Goal: Transaction & Acquisition: Purchase product/service

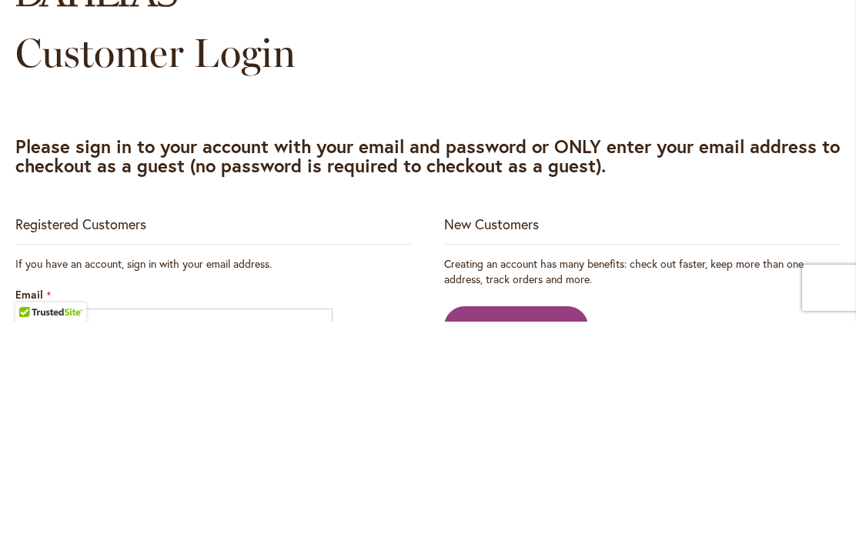
scroll to position [1, 0]
type input "**********"
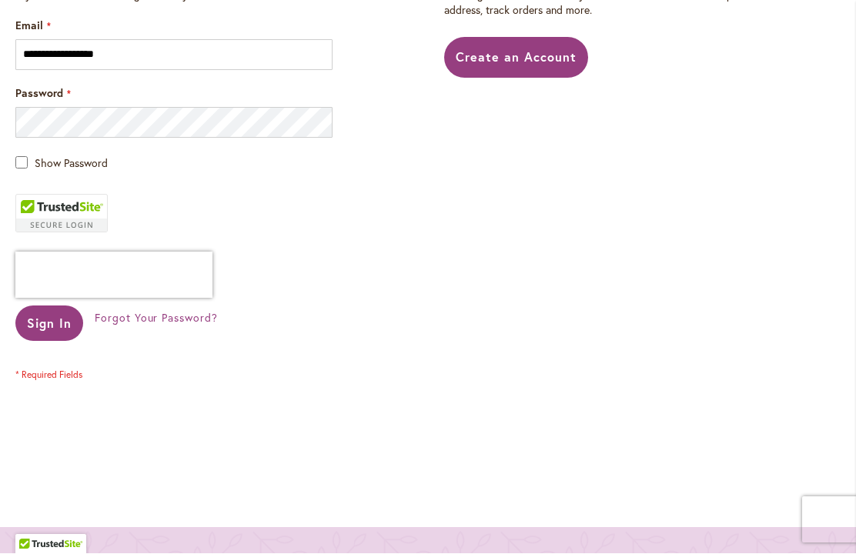
scroll to position [533, 0]
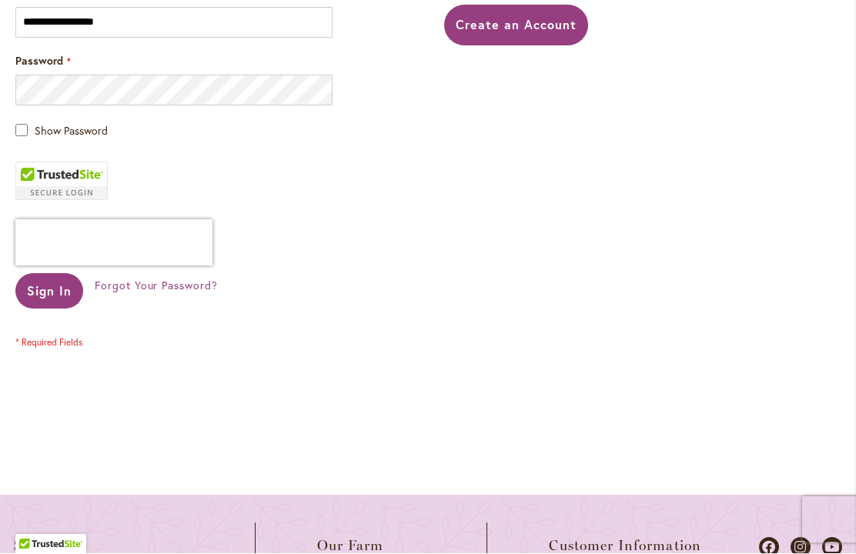
click at [54, 299] on button "Sign In" at bounding box center [49, 291] width 68 height 35
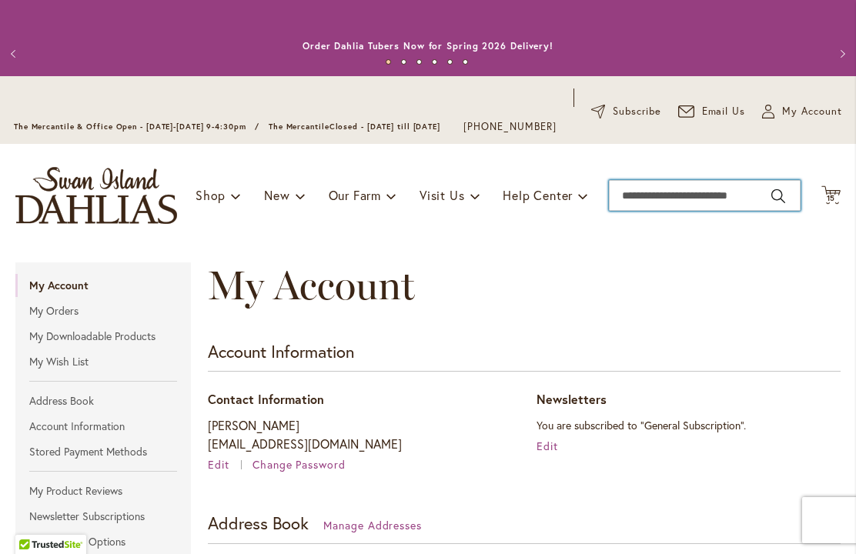
click at [720, 209] on input "Search" at bounding box center [705, 195] width 192 height 31
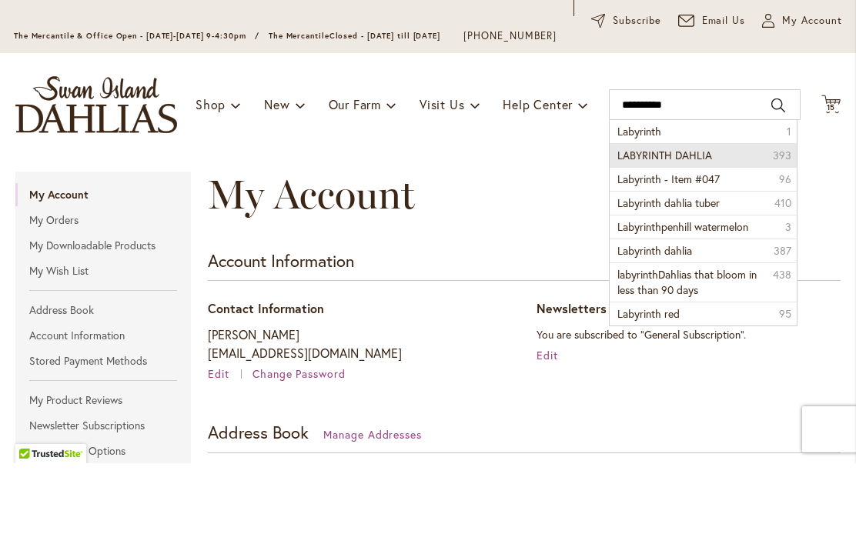
click at [723, 234] on li "LABYRINTH DAHLIA 393" at bounding box center [703, 246] width 186 height 24
type input "**********"
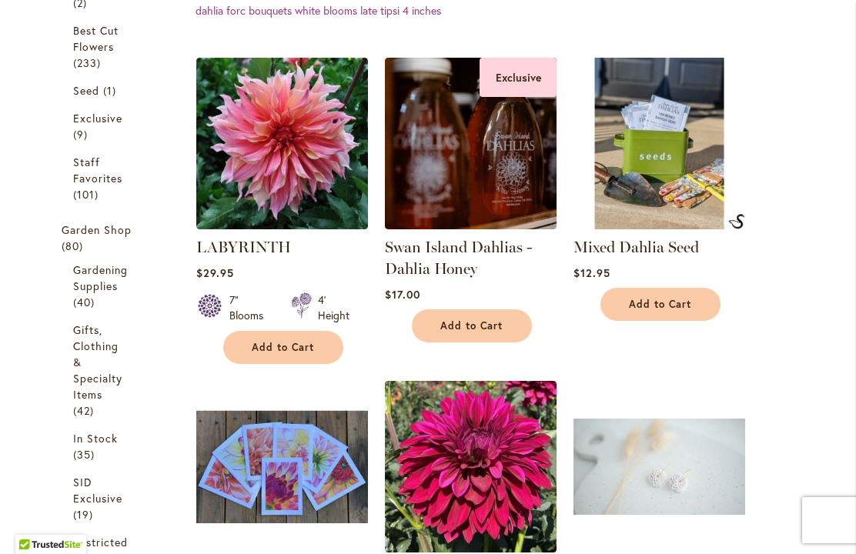
scroll to position [543, 0]
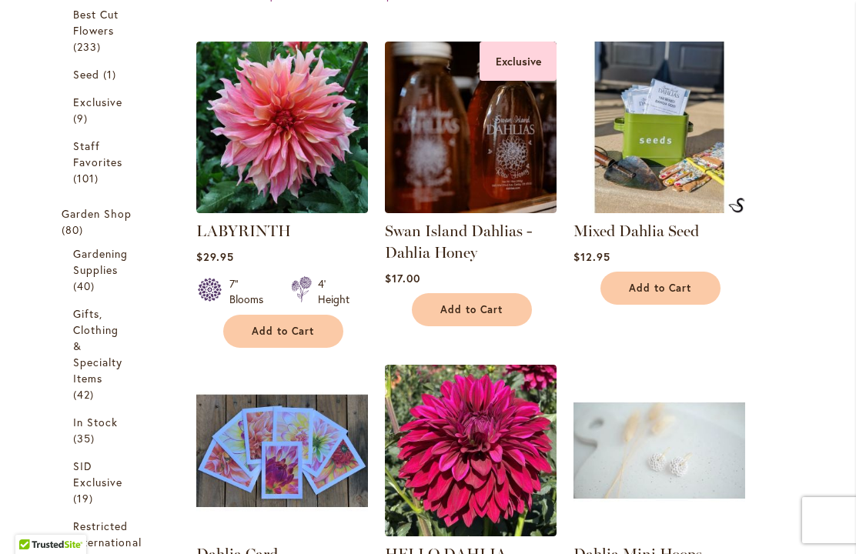
click at [309, 338] on span "Add to Cart" at bounding box center [283, 331] width 63 height 13
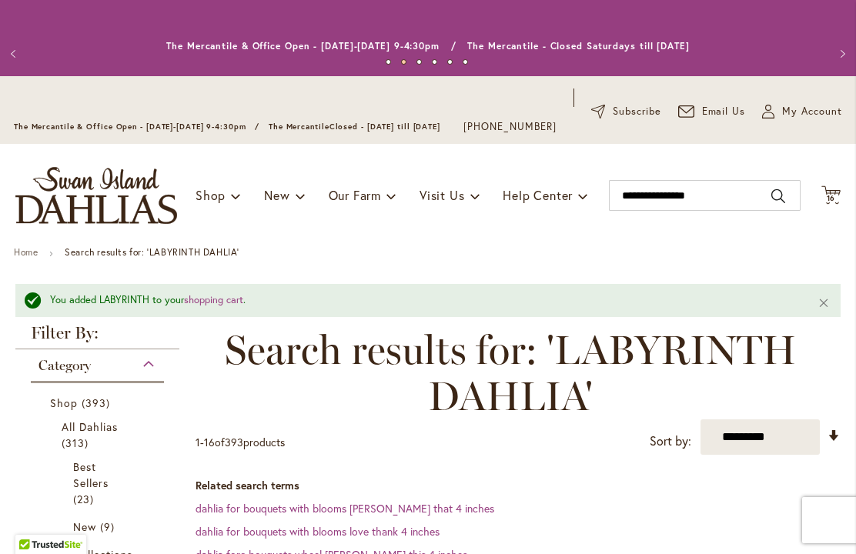
scroll to position [0, 0]
click at [833, 203] on span "16" at bounding box center [831, 198] width 9 height 10
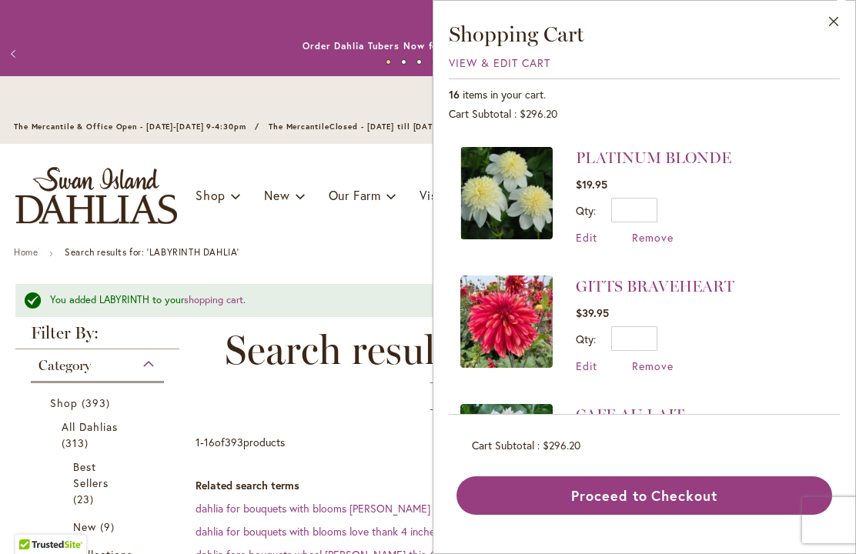
scroll to position [1662, 0]
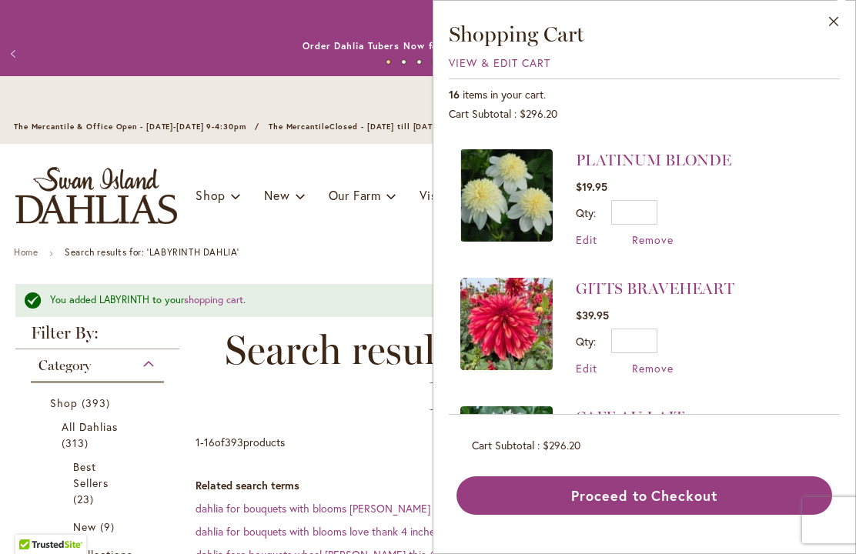
click at [830, 26] on button "Close" at bounding box center [834, 25] width 42 height 48
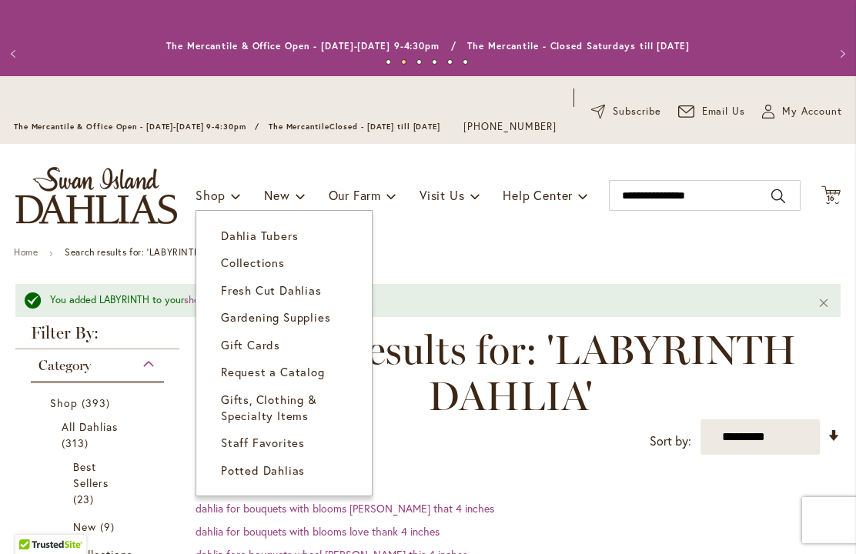
click at [286, 243] on span "Dahlia Tubers" at bounding box center [259, 235] width 77 height 15
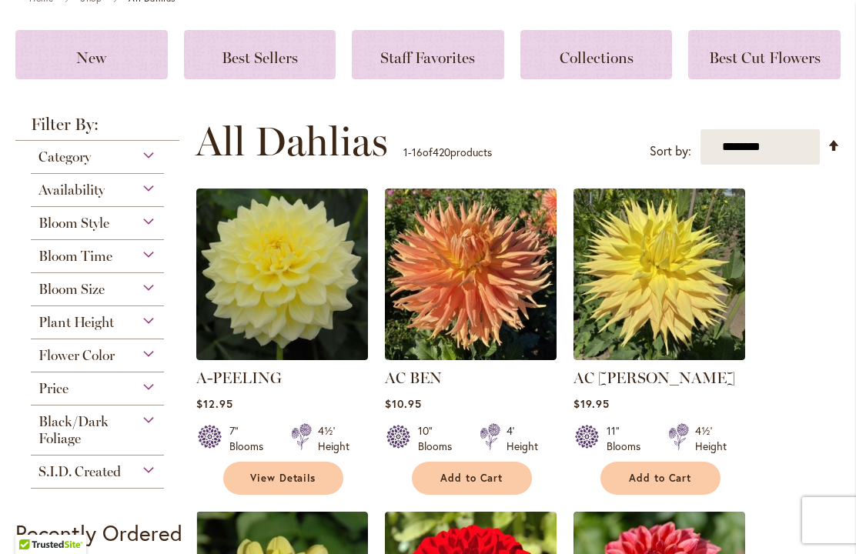
scroll to position [252, 0]
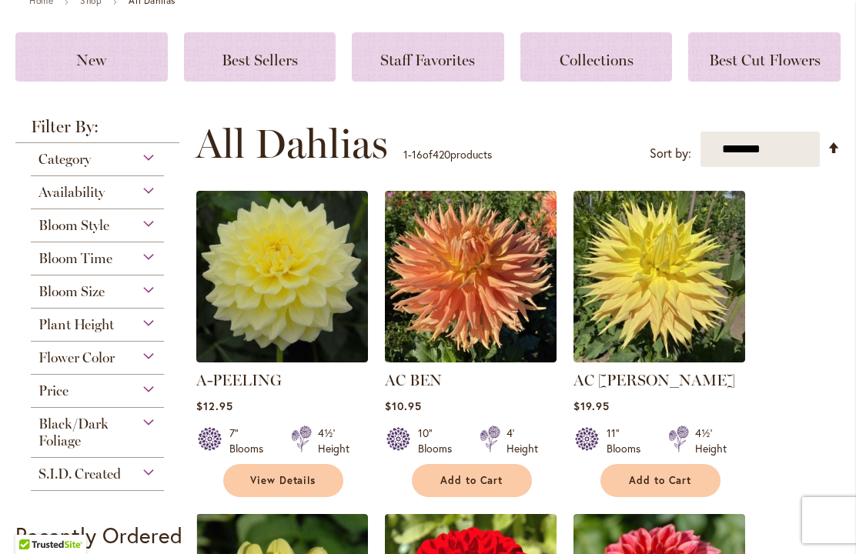
click at [157, 168] on div "Category" at bounding box center [97, 155] width 133 height 25
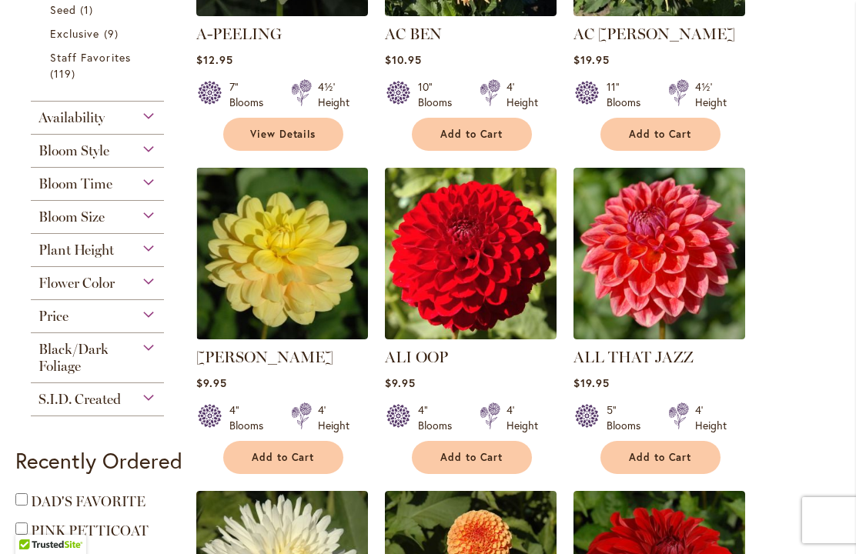
click at [155, 159] on div "Bloom Style" at bounding box center [97, 147] width 133 height 25
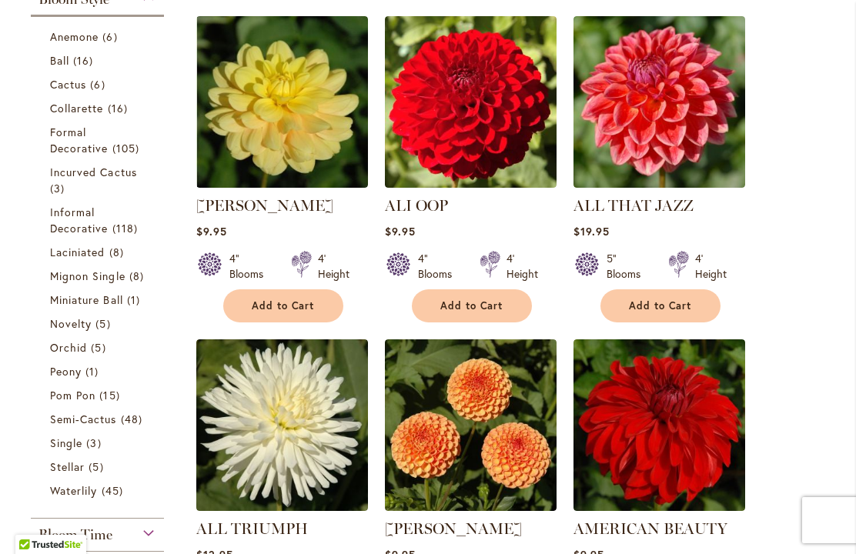
click at [105, 116] on link "Collarette 16 items" at bounding box center [99, 108] width 99 height 16
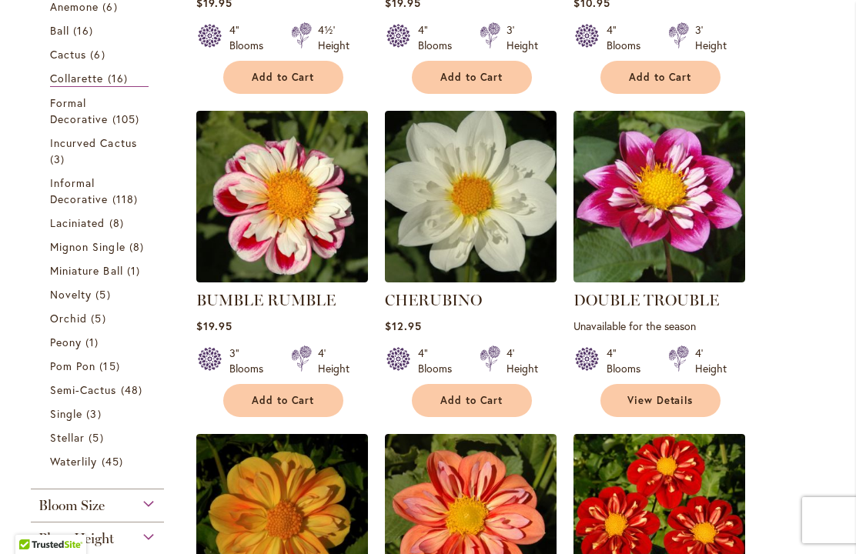
scroll to position [626, 0]
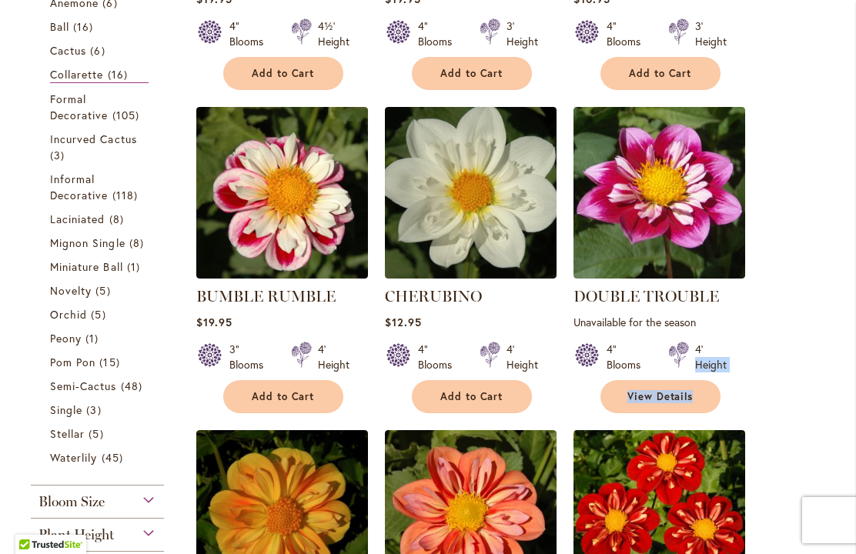
click at [723, 468] on img at bounding box center [659, 516] width 172 height 172
click at [672, 467] on img at bounding box center [659, 516] width 172 height 172
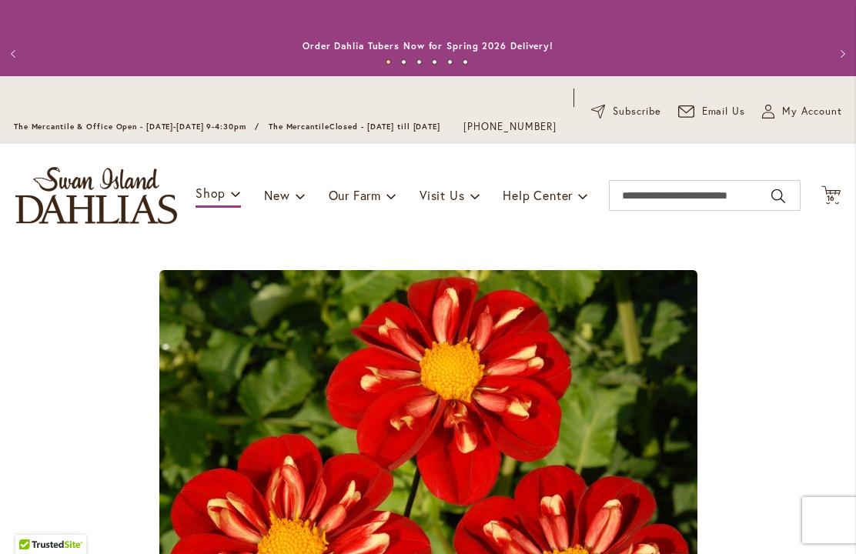
type input "*****"
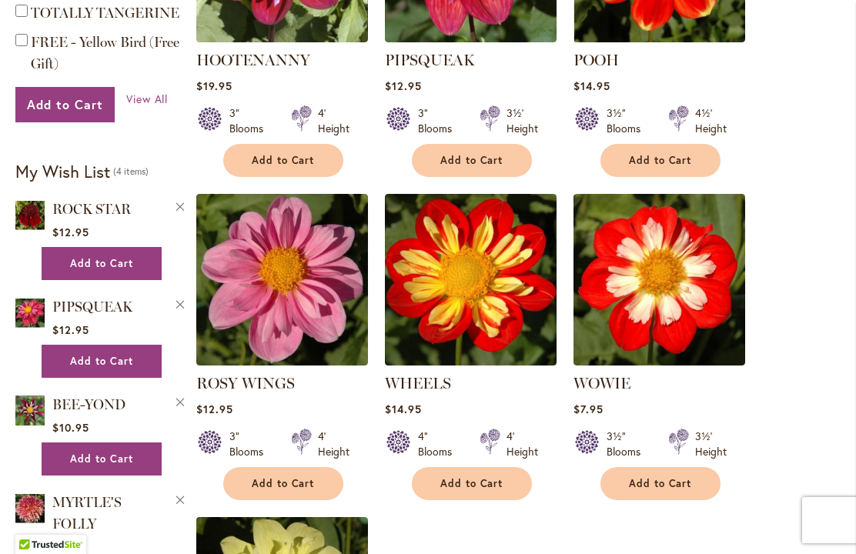
scroll to position [1508, 0]
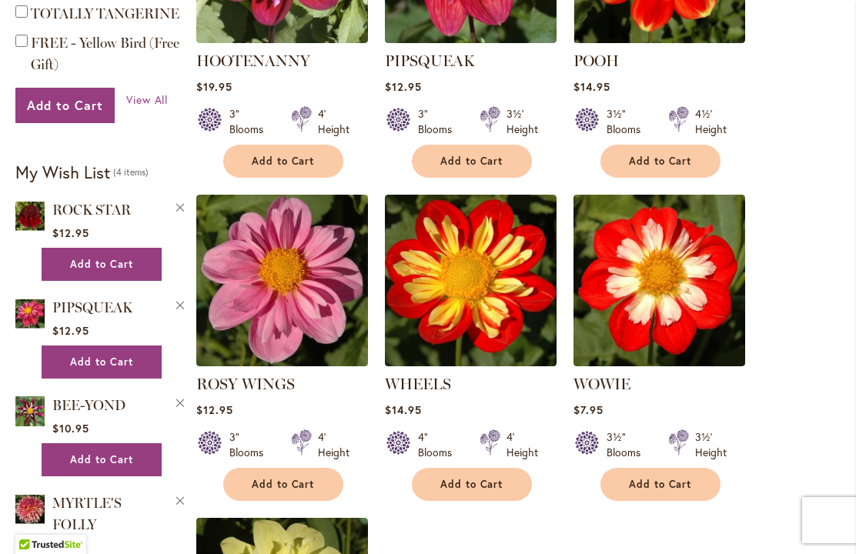
click at [474, 501] on button "Add to Cart" at bounding box center [472, 484] width 120 height 33
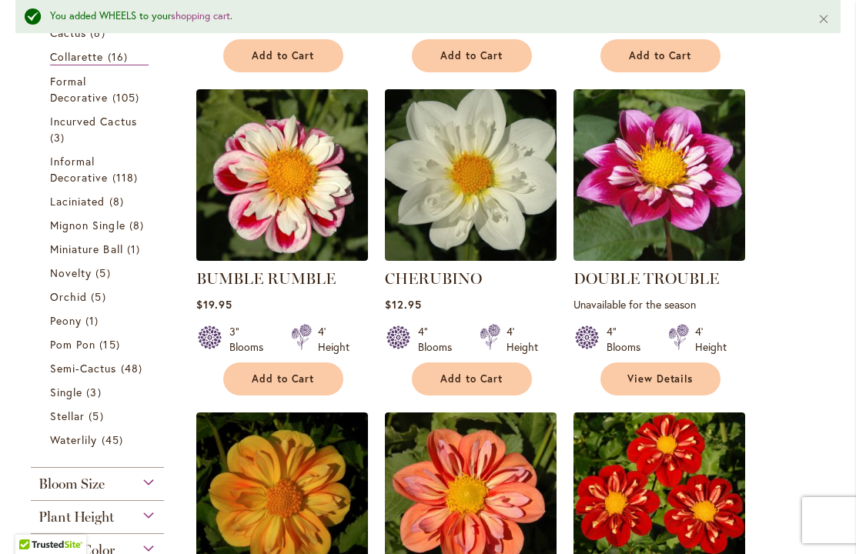
scroll to position [686, 0]
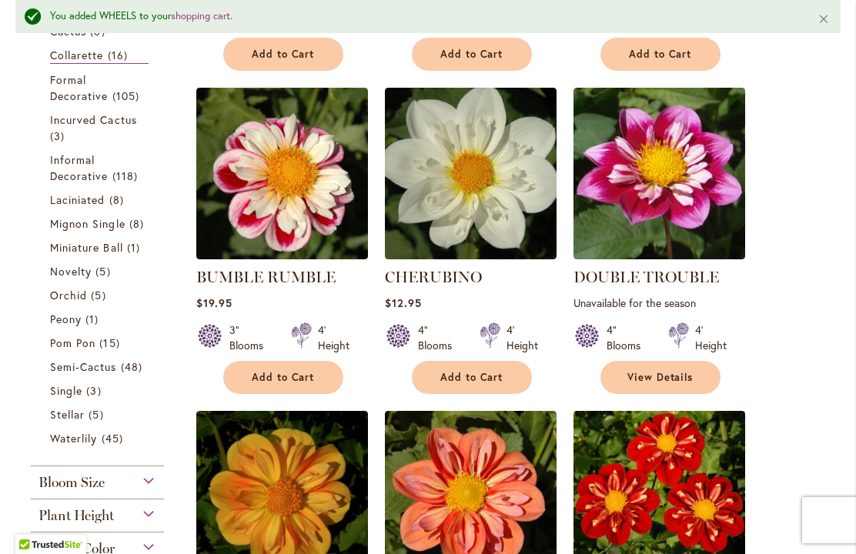
click at [326, 393] on button "Add to Cart" at bounding box center [283, 377] width 120 height 33
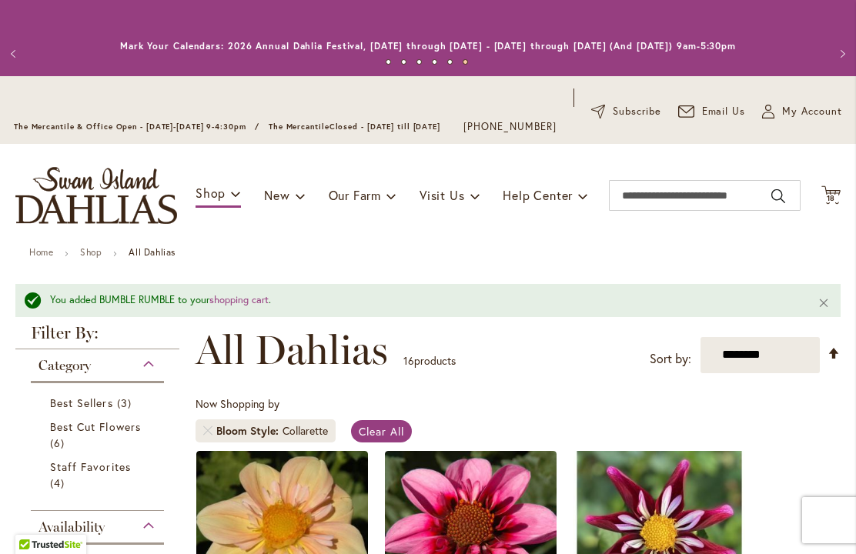
scroll to position [0, 0]
